Goal: Information Seeking & Learning: Understand process/instructions

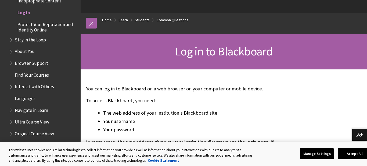
scroll to position [54, 0]
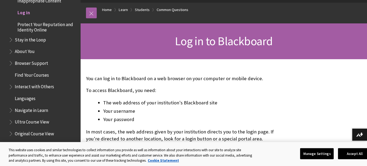
scroll to position [54, 0]
